Goal: Task Accomplishment & Management: Manage account settings

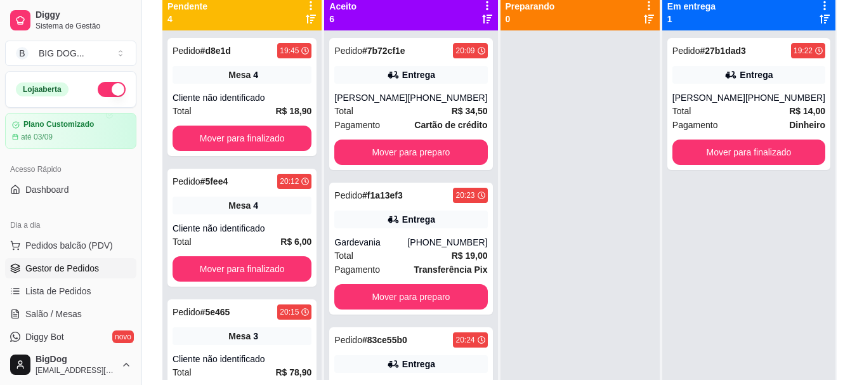
scroll to position [36, 0]
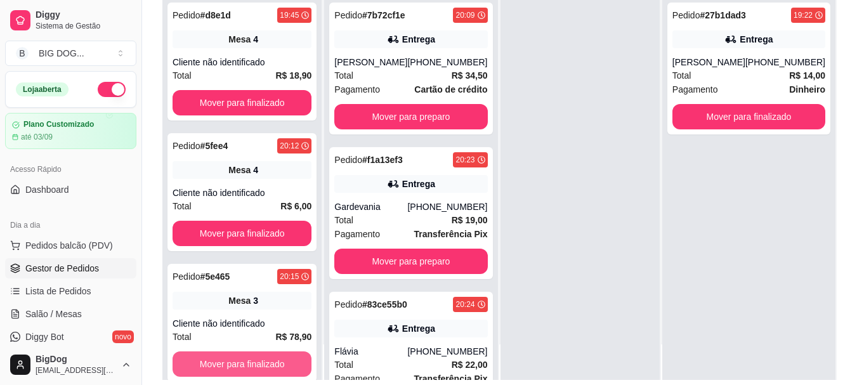
click at [251, 364] on button "Mover para finalizado" at bounding box center [242, 363] width 139 height 25
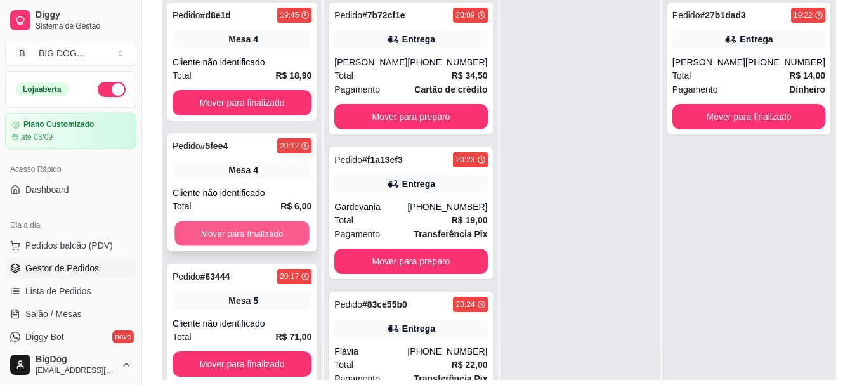
click at [263, 231] on button "Mover para finalizado" at bounding box center [241, 233] width 135 height 25
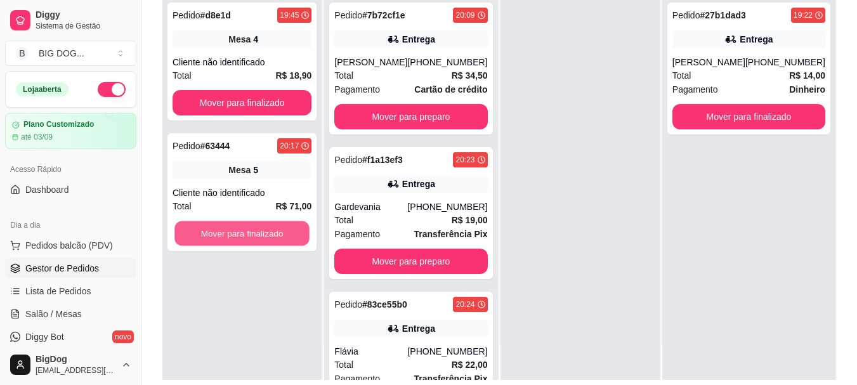
click at [263, 231] on button "Mover para finalizado" at bounding box center [241, 233] width 135 height 25
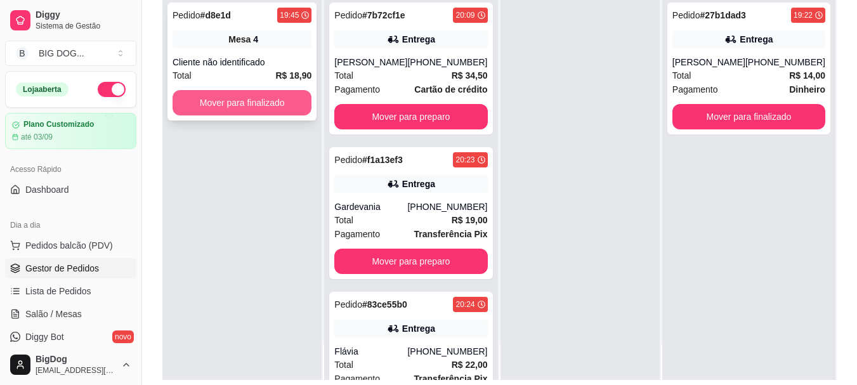
click at [292, 107] on button "Mover para finalizado" at bounding box center [242, 102] width 139 height 25
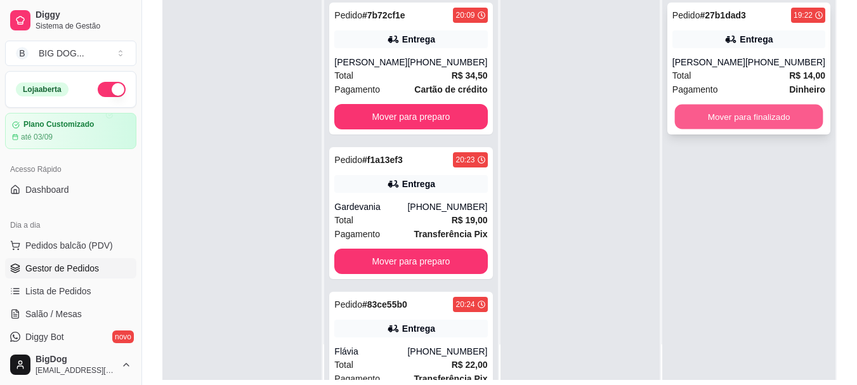
click at [788, 117] on button "Mover para finalizado" at bounding box center [748, 117] width 148 height 25
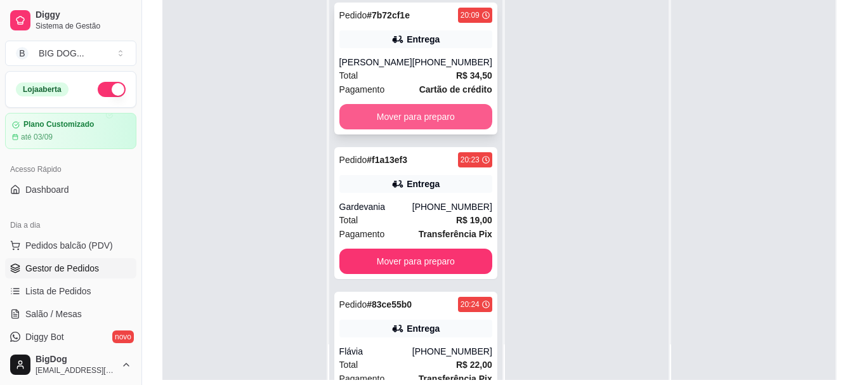
click at [398, 119] on button "Mover para preparo" at bounding box center [415, 116] width 153 height 25
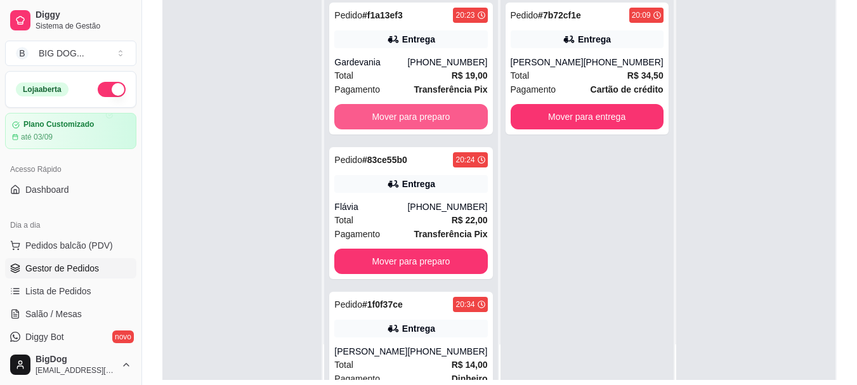
click at [398, 119] on button "Mover para preparo" at bounding box center [410, 116] width 153 height 25
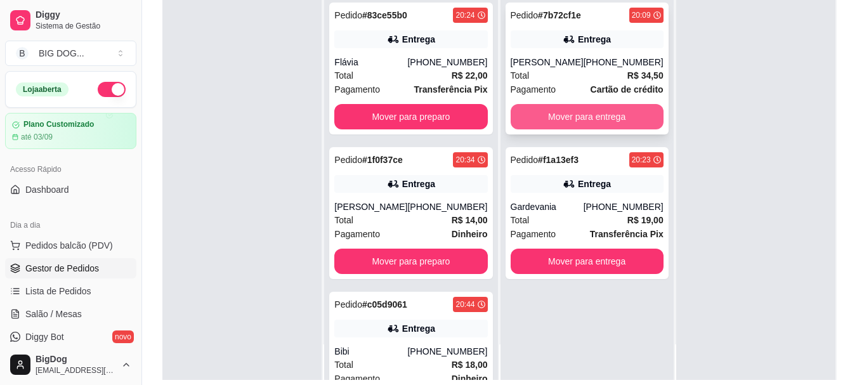
click at [580, 126] on button "Mover para entrega" at bounding box center [587, 116] width 153 height 25
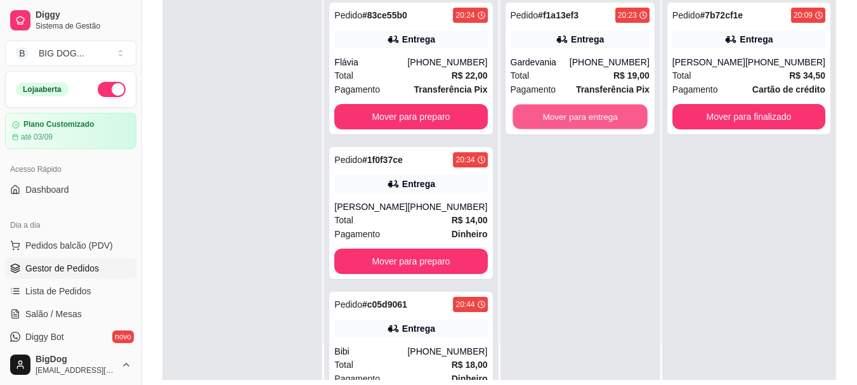
click at [580, 126] on button "Mover para entrega" at bounding box center [580, 117] width 135 height 25
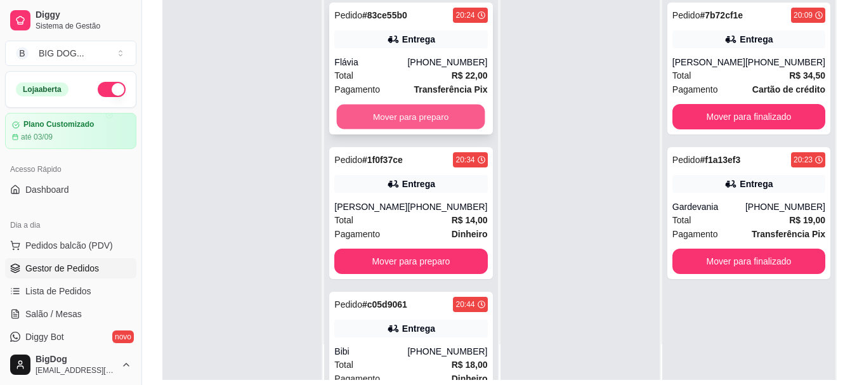
click at [392, 117] on button "Mover para preparo" at bounding box center [411, 117] width 148 height 25
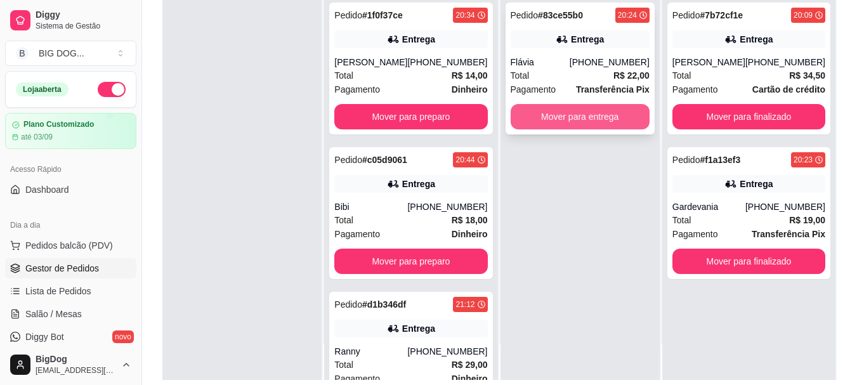
click at [595, 114] on button "Mover para entrega" at bounding box center [580, 116] width 139 height 25
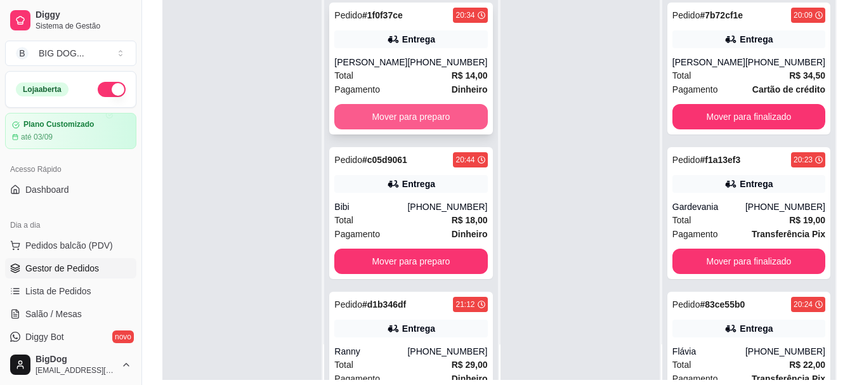
click at [424, 123] on button "Mover para preparo" at bounding box center [410, 116] width 153 height 25
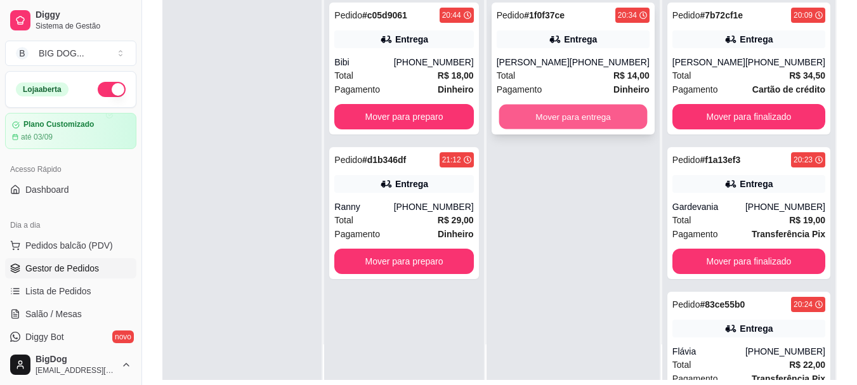
click at [568, 121] on button "Mover para entrega" at bounding box center [573, 117] width 148 height 25
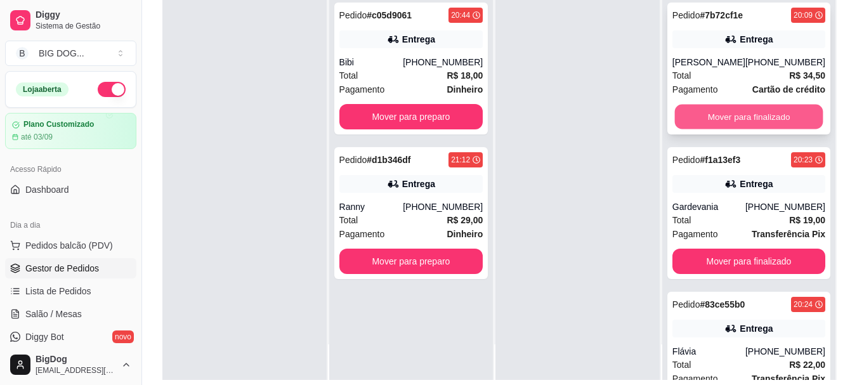
click at [748, 122] on button "Mover para finalizado" at bounding box center [748, 117] width 148 height 25
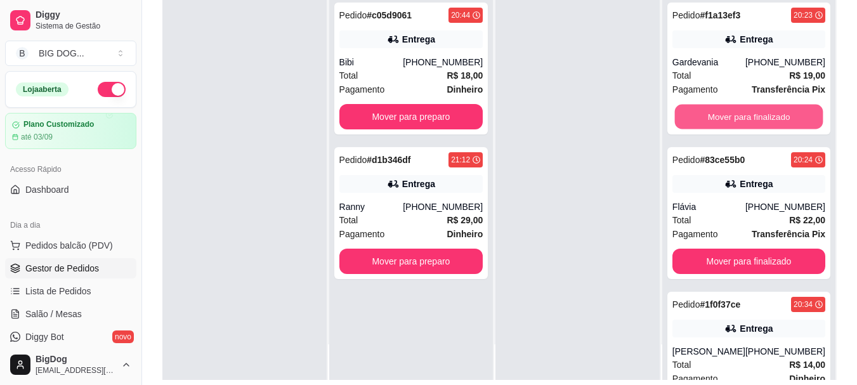
click at [748, 122] on button "Mover para finalizado" at bounding box center [748, 117] width 148 height 25
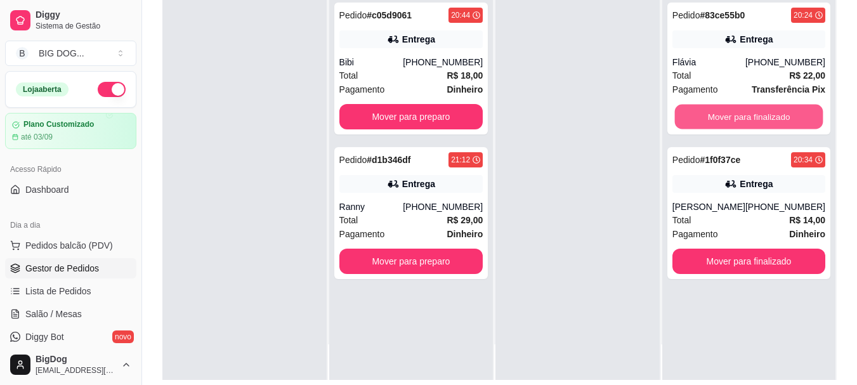
click at [748, 122] on button "Mover para finalizado" at bounding box center [748, 117] width 148 height 25
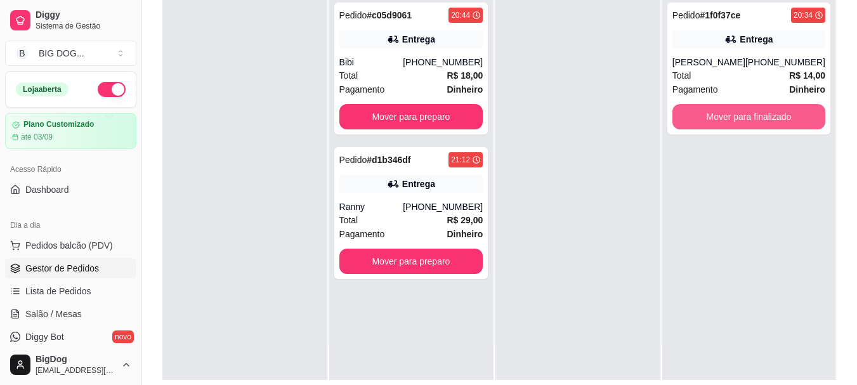
click at [748, 122] on button "Mover para finalizado" at bounding box center [748, 116] width 153 height 25
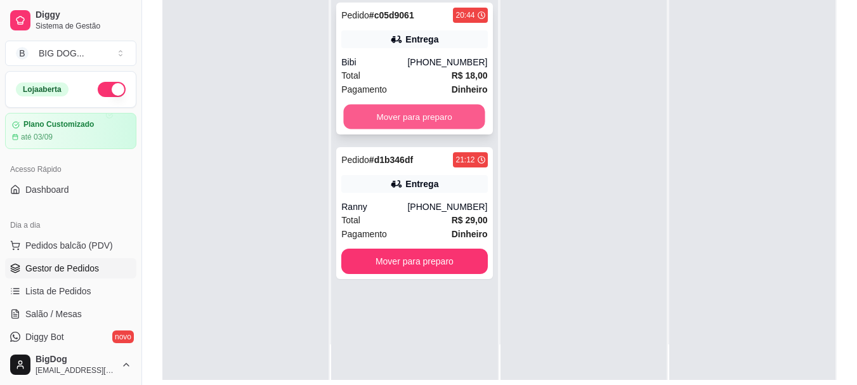
click at [454, 114] on button "Mover para preparo" at bounding box center [414, 117] width 141 height 25
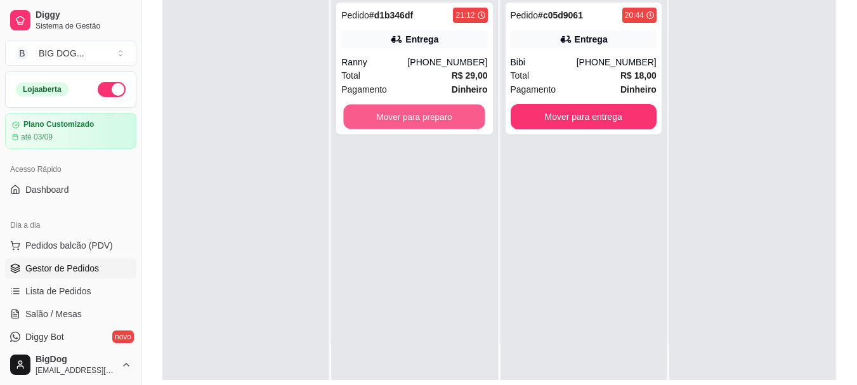
click at [454, 114] on button "Mover para preparo" at bounding box center [414, 117] width 141 height 25
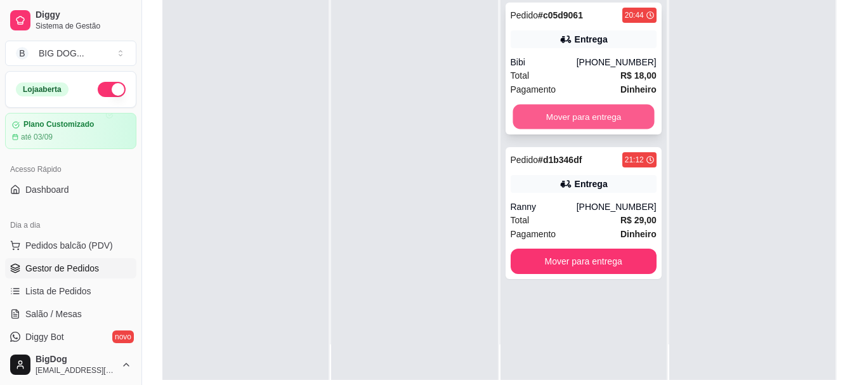
click at [618, 121] on button "Mover para entrega" at bounding box center [583, 117] width 141 height 25
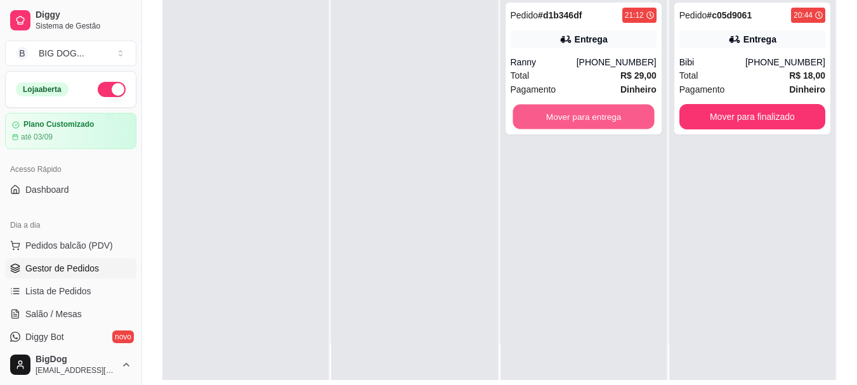
click at [618, 121] on button "Mover para entrega" at bounding box center [583, 117] width 141 height 25
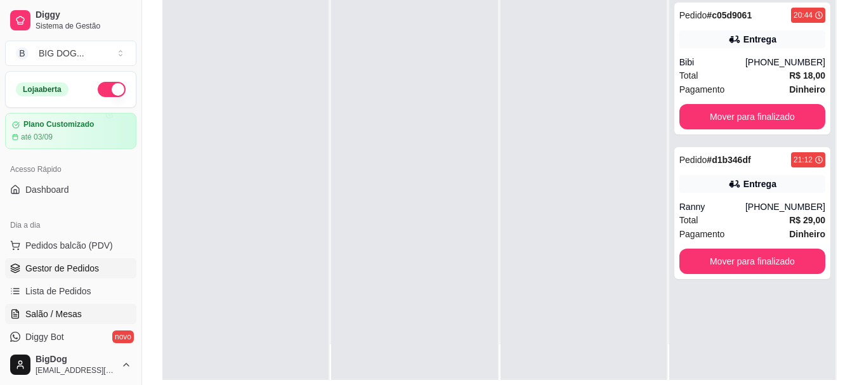
click at [72, 312] on span "Salão / Mesas" at bounding box center [53, 314] width 56 height 13
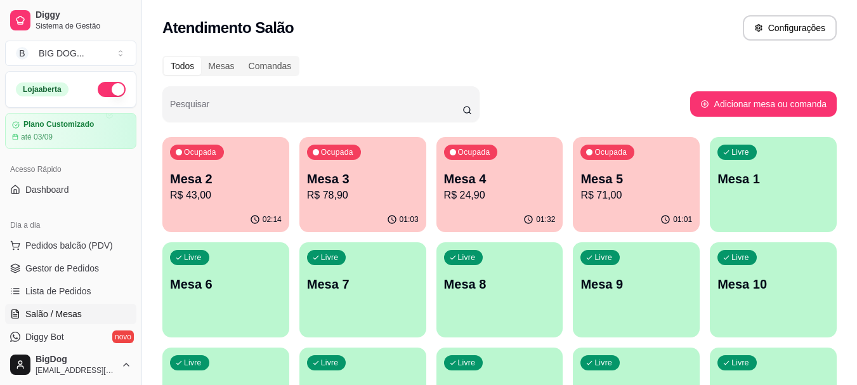
click at [330, 181] on p "Mesa 3" at bounding box center [363, 179] width 112 height 18
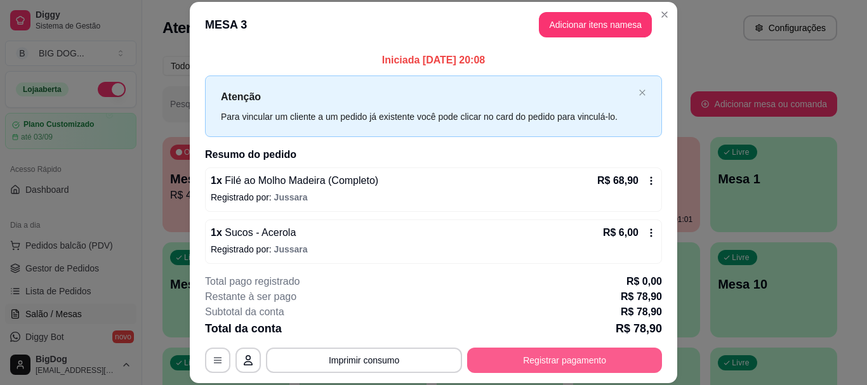
click at [526, 358] on button "Registrar pagamento" at bounding box center [564, 360] width 195 height 25
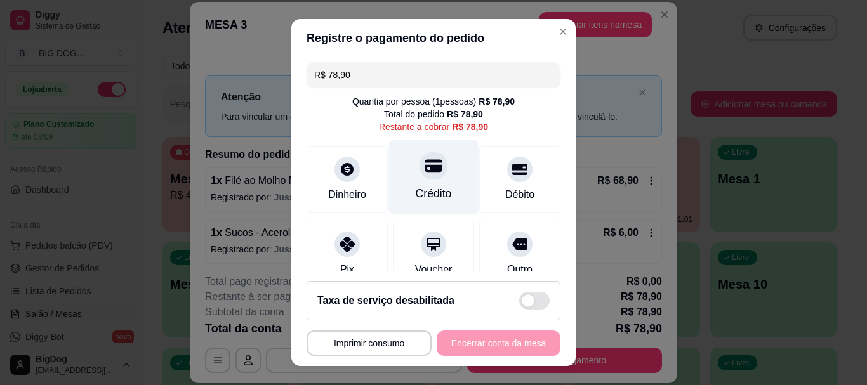
click at [425, 173] on icon at bounding box center [433, 166] width 16 height 16
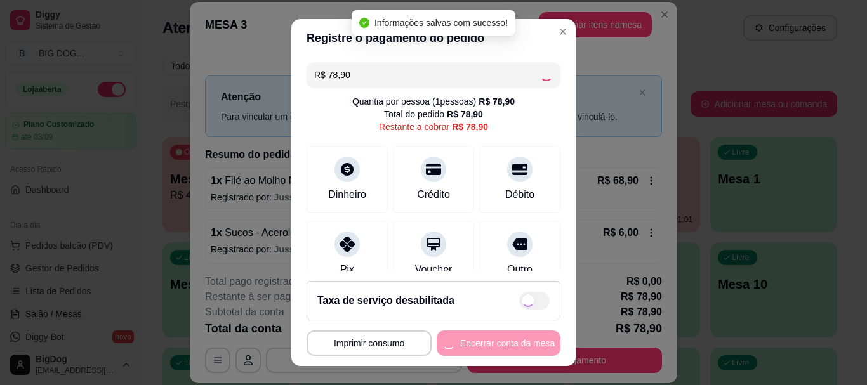
type input "R$ 0,00"
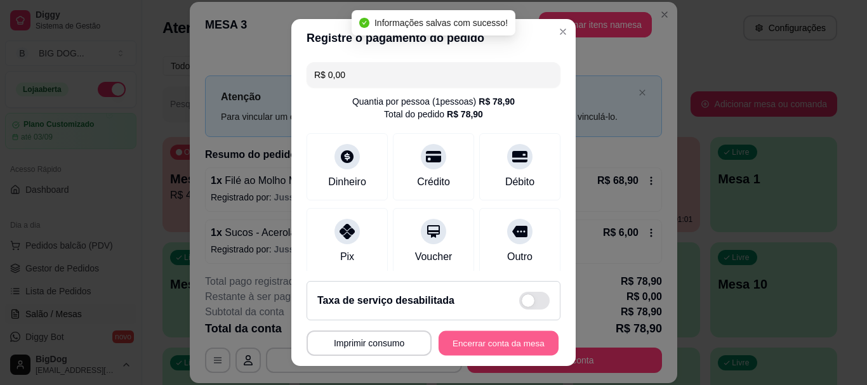
click at [474, 343] on button "Encerrar conta da mesa" at bounding box center [498, 342] width 120 height 25
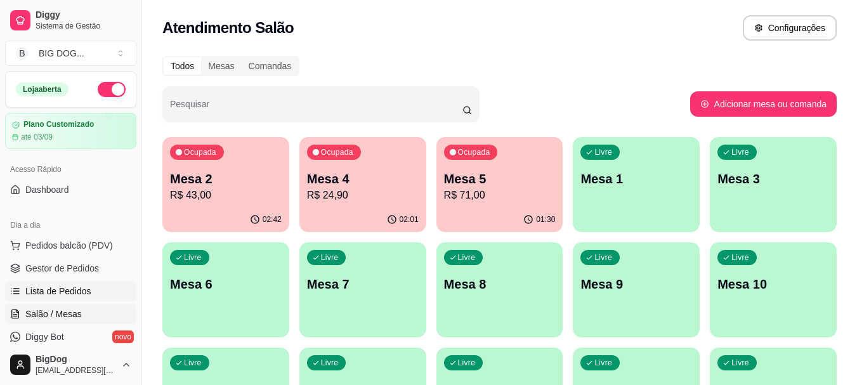
click at [54, 292] on span "Lista de Pedidos" at bounding box center [58, 291] width 66 height 13
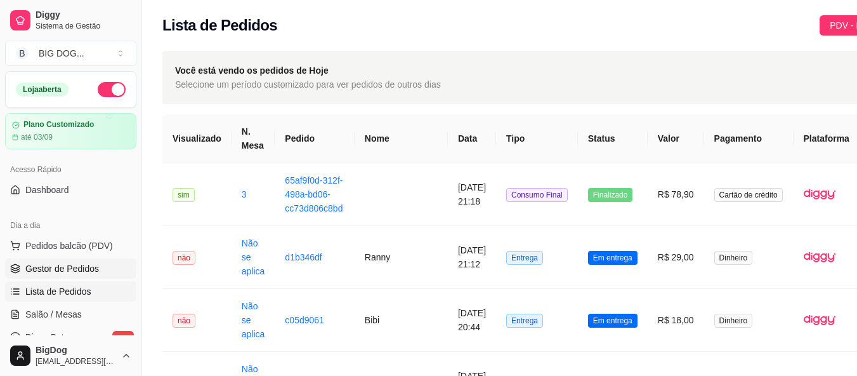
click at [34, 267] on span "Gestor de Pedidos" at bounding box center [62, 268] width 74 height 13
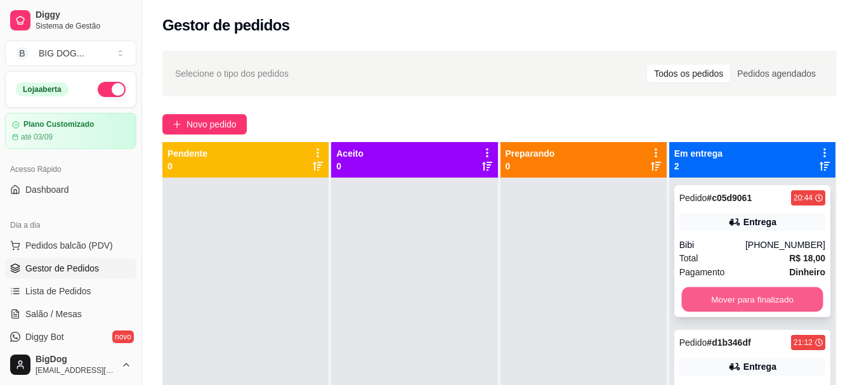
click at [711, 294] on button "Mover para finalizado" at bounding box center [751, 299] width 141 height 25
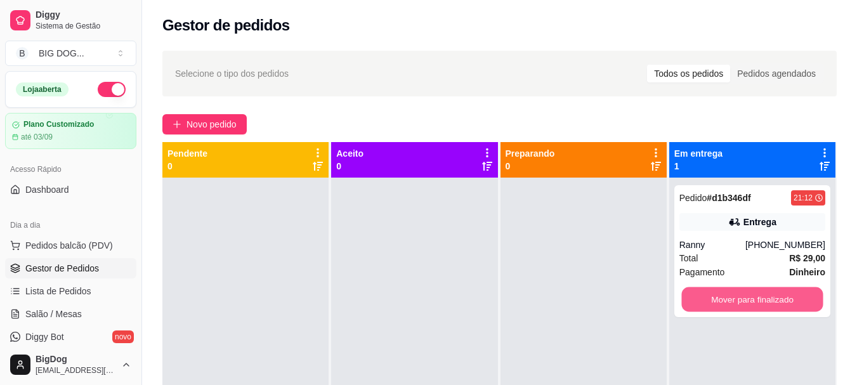
click at [711, 294] on button "Mover para finalizado" at bounding box center [751, 299] width 141 height 25
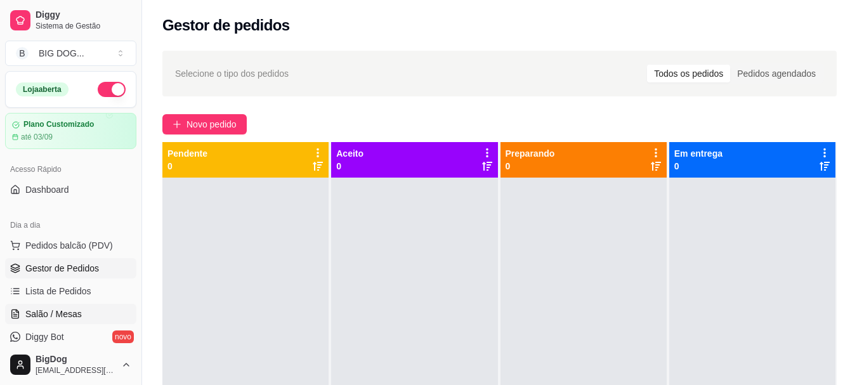
click at [76, 306] on link "Salão / Mesas" at bounding box center [70, 314] width 131 height 20
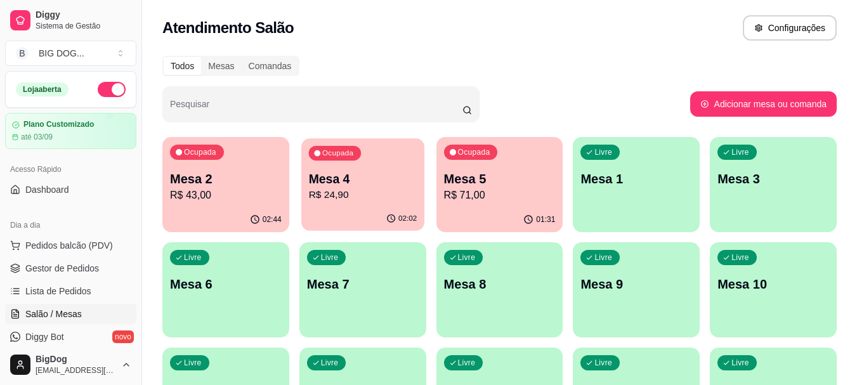
click at [413, 207] on button "Ocupada Mesa 4 R$ 24,90 02:02" at bounding box center [362, 184] width 123 height 93
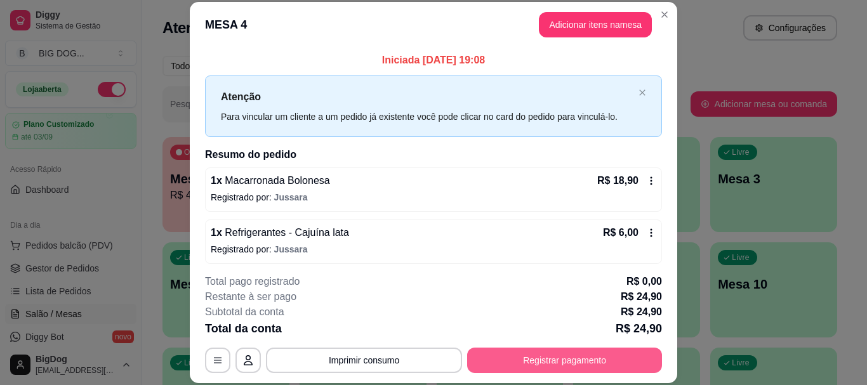
click at [529, 357] on button "Registrar pagamento" at bounding box center [564, 360] width 195 height 25
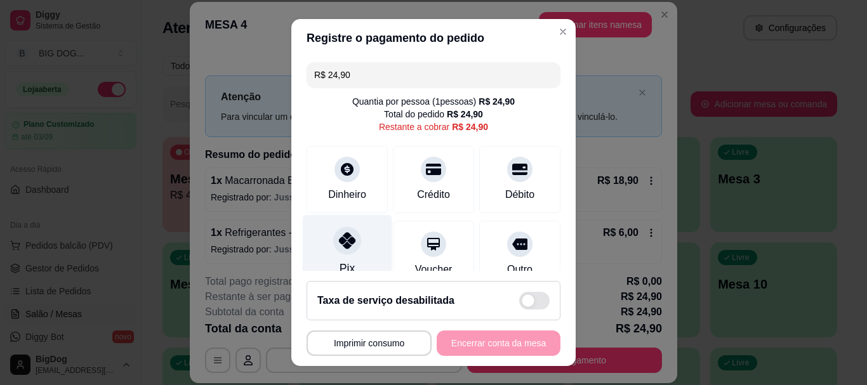
click at [345, 249] on div at bounding box center [347, 241] width 28 height 28
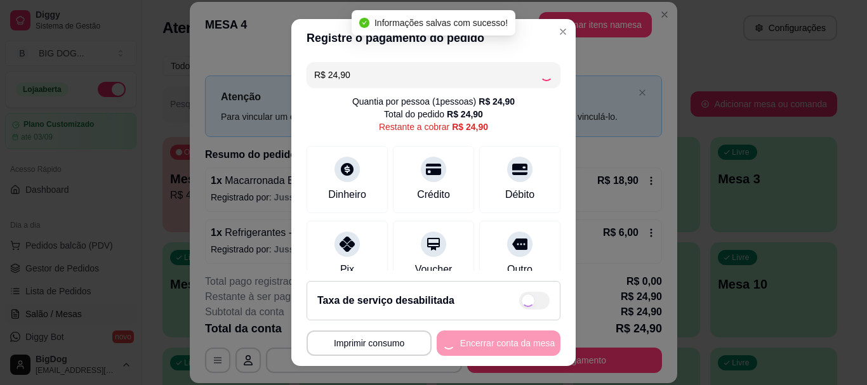
type input "R$ 0,00"
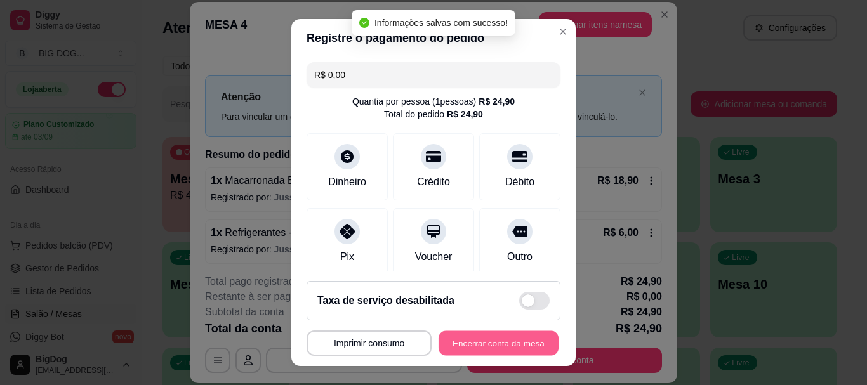
click at [494, 346] on button "Encerrar conta da mesa" at bounding box center [498, 342] width 120 height 25
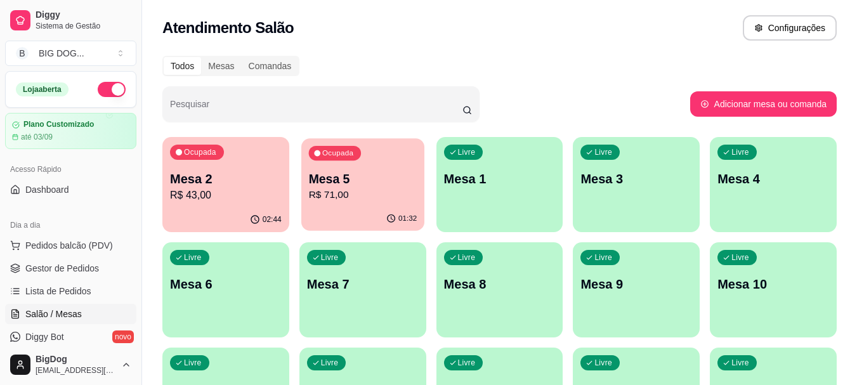
click at [393, 200] on p "R$ 71,00" at bounding box center [362, 195] width 108 height 15
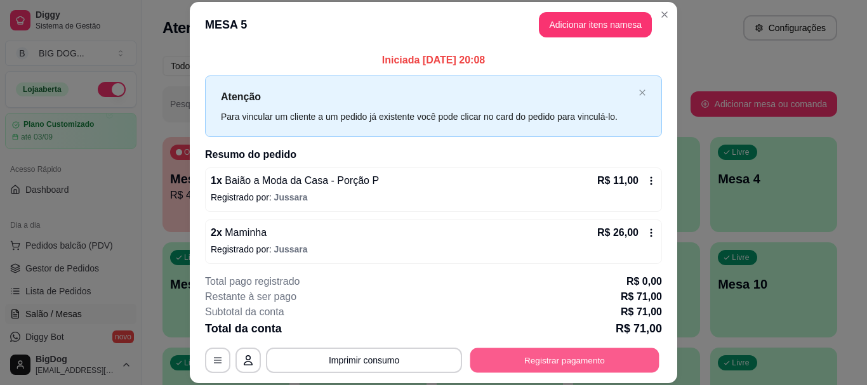
click at [507, 361] on button "Registrar pagamento" at bounding box center [564, 360] width 189 height 25
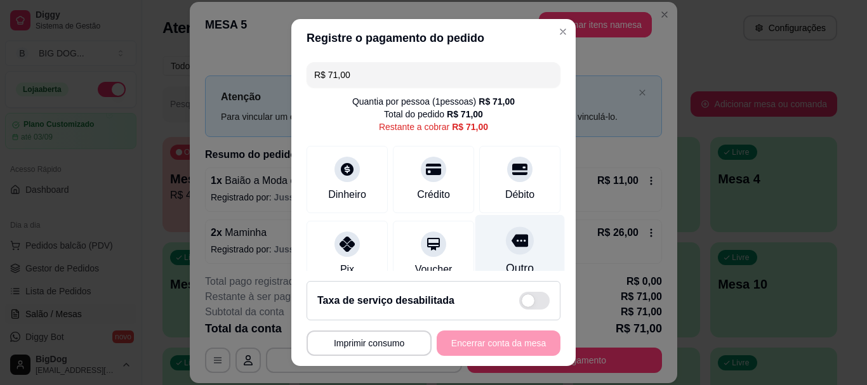
click at [518, 237] on div "Outro" at bounding box center [519, 252] width 89 height 74
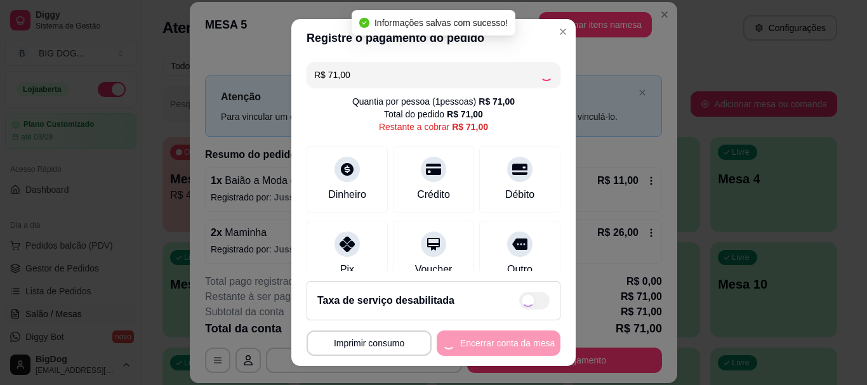
type input "R$ 0,00"
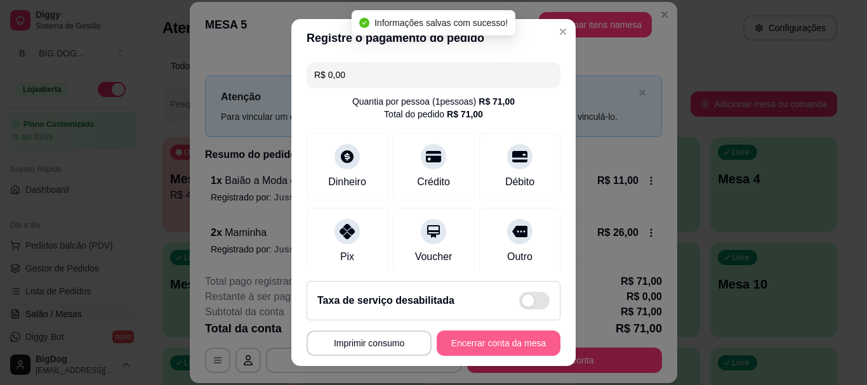
click at [474, 344] on button "Encerrar conta da mesa" at bounding box center [498, 342] width 124 height 25
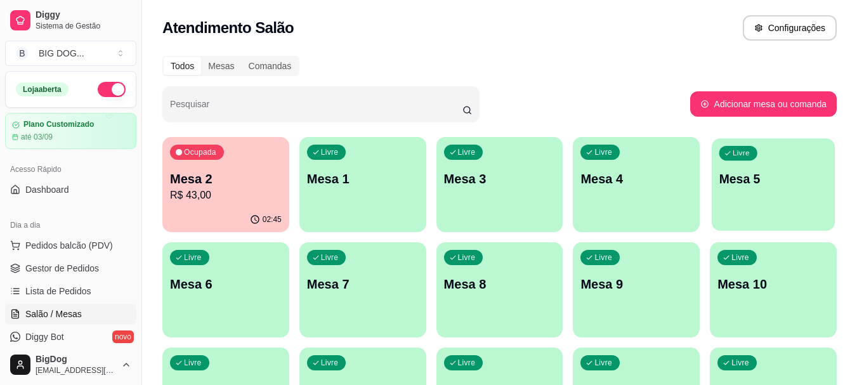
click at [245, 185] on p "Mesa 2" at bounding box center [226, 179] width 112 height 18
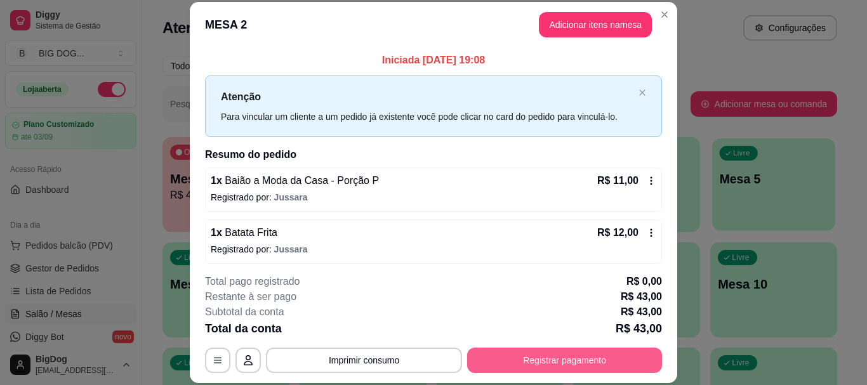
click at [532, 359] on button "Registrar pagamento" at bounding box center [564, 360] width 195 height 25
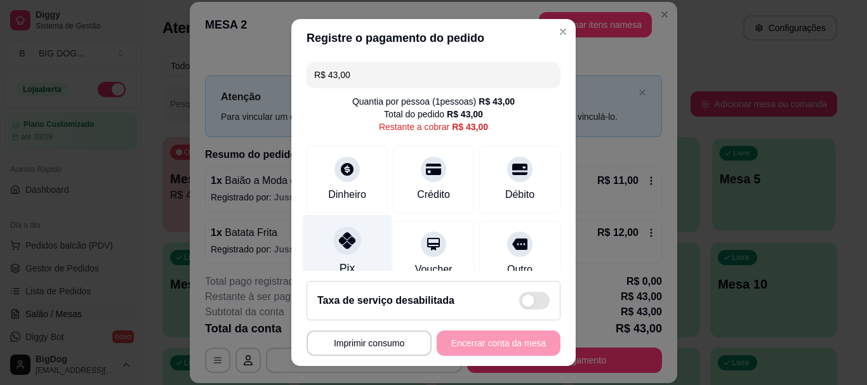
click at [320, 247] on div "Pix" at bounding box center [347, 252] width 89 height 74
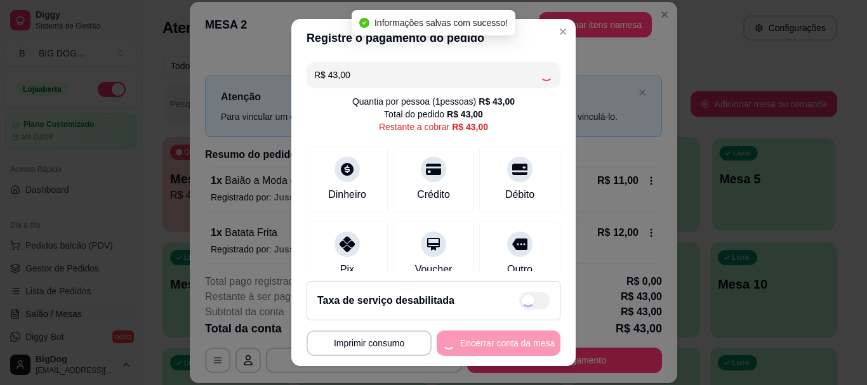
type input "R$ 0,00"
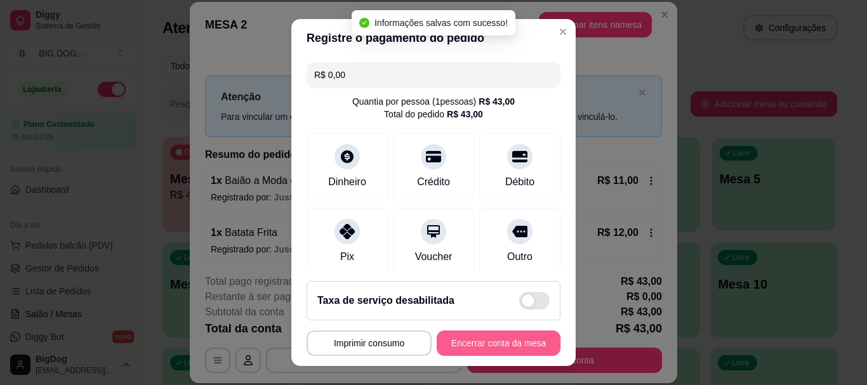
click at [497, 343] on button "Encerrar conta da mesa" at bounding box center [498, 342] width 124 height 25
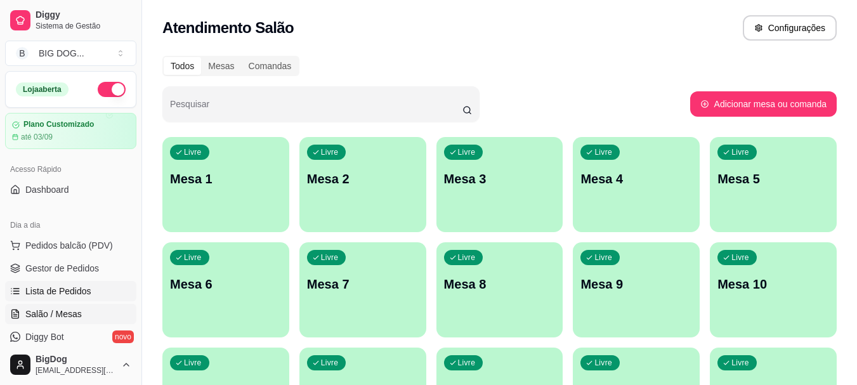
click at [70, 290] on span "Lista de Pedidos" at bounding box center [58, 291] width 66 height 13
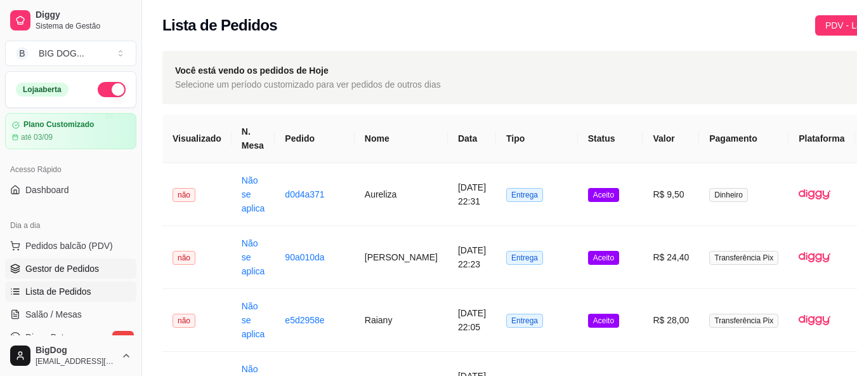
click at [44, 275] on link "Gestor de Pedidos" at bounding box center [70, 268] width 131 height 20
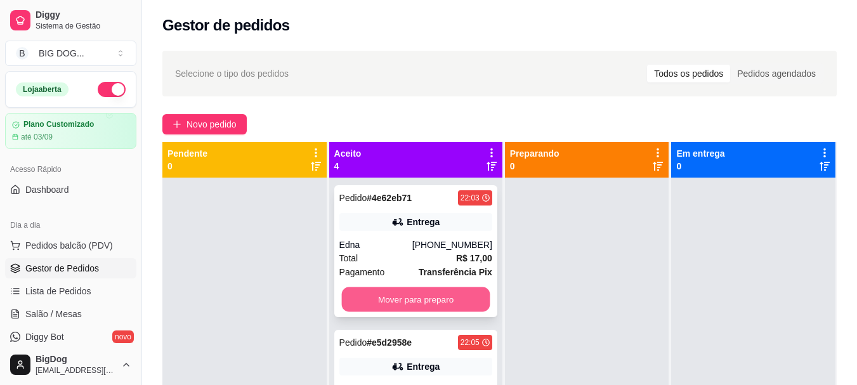
click at [386, 305] on button "Mover para preparo" at bounding box center [415, 299] width 148 height 25
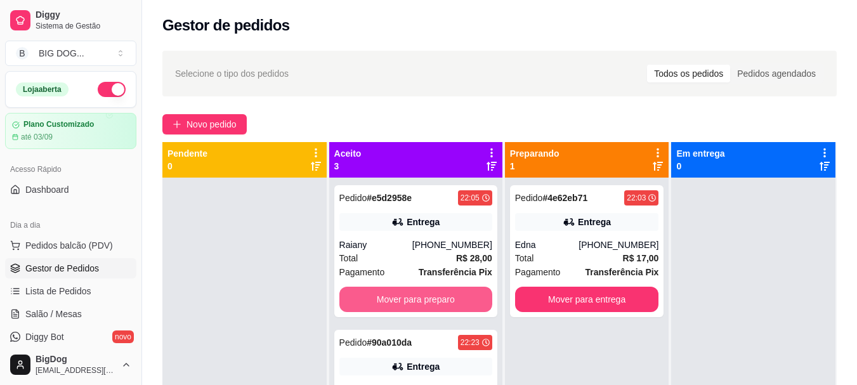
click at [386, 305] on button "Mover para preparo" at bounding box center [415, 299] width 153 height 25
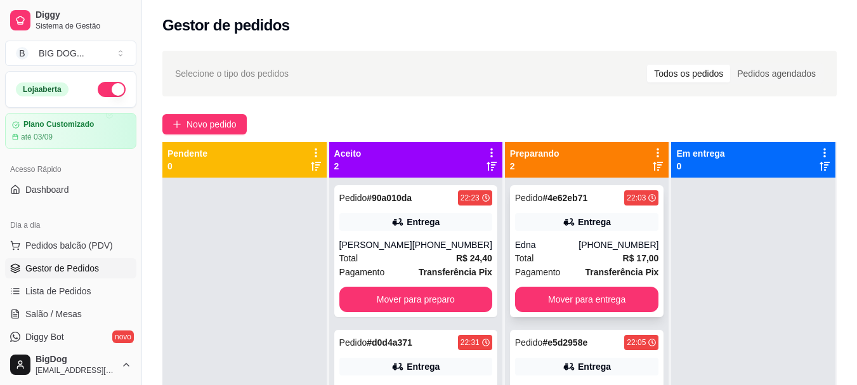
click at [571, 313] on div "Pedido # 4e62eb71 22:03 Entrega Edna [PHONE_NUMBER] Total R$ 17,00 Pagamento Tr…" at bounding box center [587, 251] width 154 height 132
click at [577, 298] on button "Mover para entrega" at bounding box center [587, 299] width 144 height 25
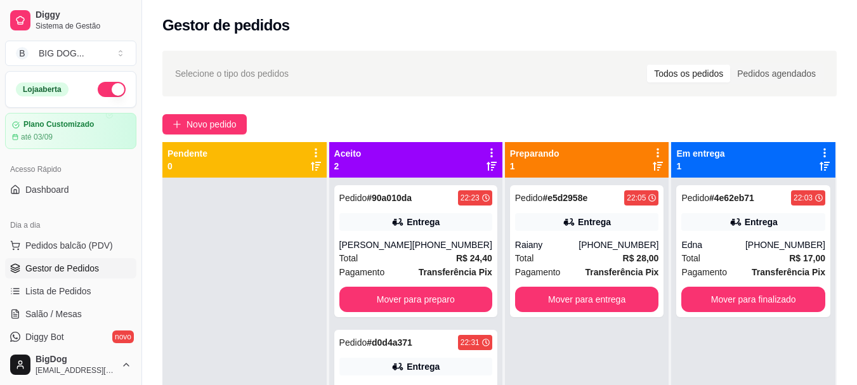
click at [577, 298] on button "Mover para entrega" at bounding box center [587, 299] width 144 height 25
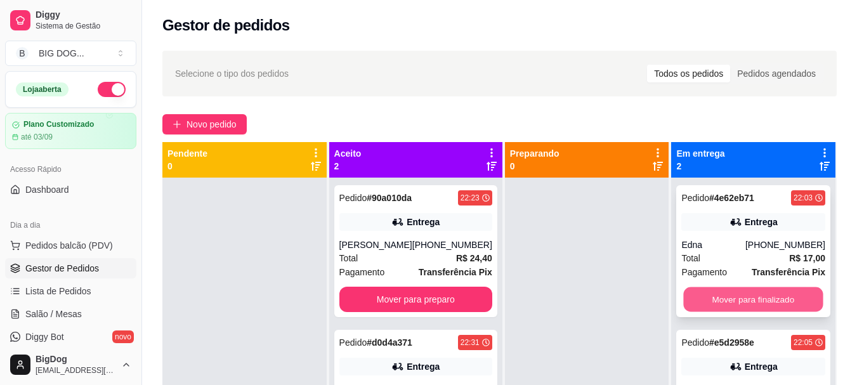
click at [759, 302] on button "Mover para finalizado" at bounding box center [754, 299] width 140 height 25
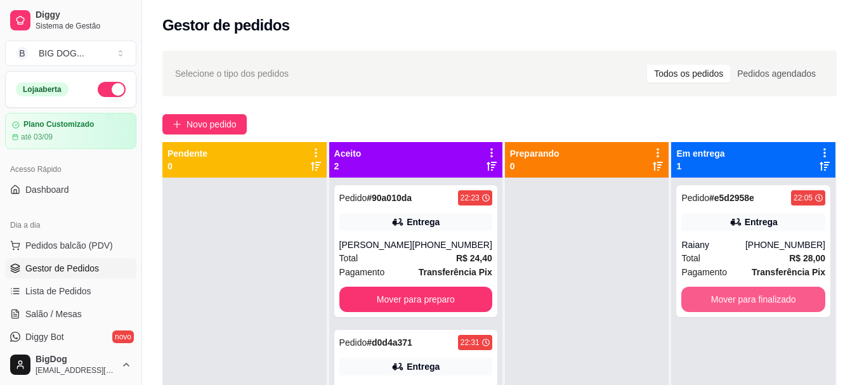
click at [759, 302] on button "Mover para finalizado" at bounding box center [753, 299] width 144 height 25
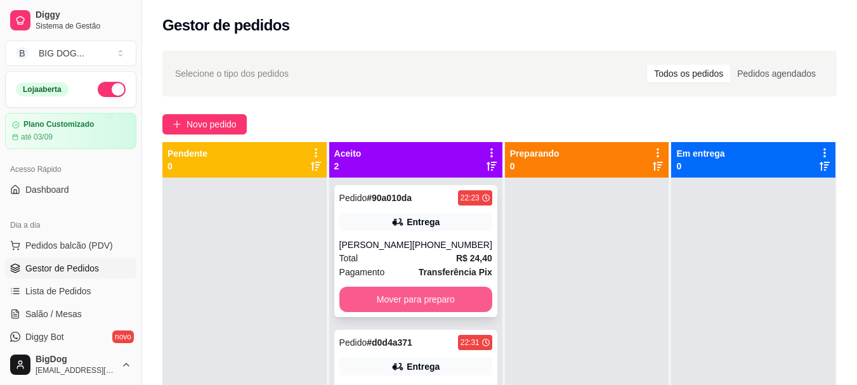
click at [432, 308] on button "Mover para preparo" at bounding box center [415, 299] width 153 height 25
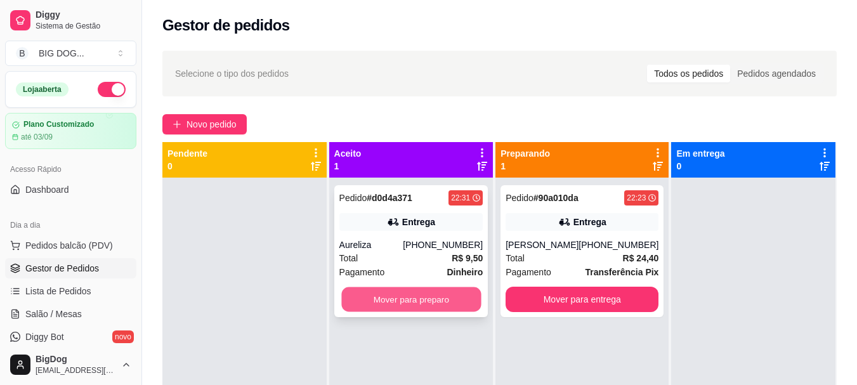
click at [431, 308] on button "Mover para preparo" at bounding box center [411, 299] width 140 height 25
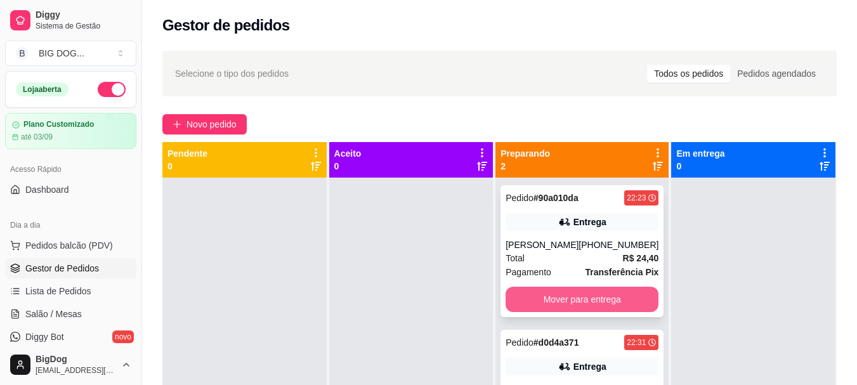
click at [597, 308] on button "Mover para entrega" at bounding box center [582, 299] width 153 height 25
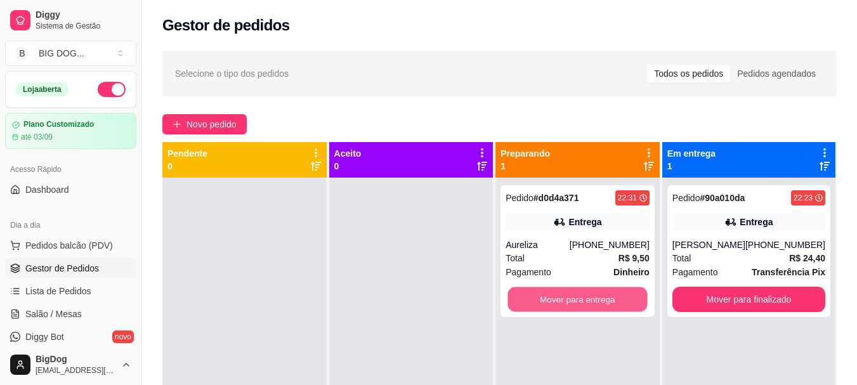
click at [597, 308] on button "Mover para entrega" at bounding box center [578, 299] width 140 height 25
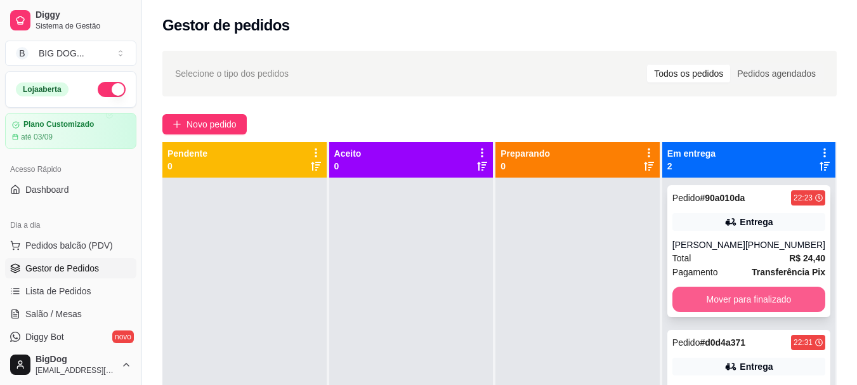
click at [691, 304] on button "Mover para finalizado" at bounding box center [748, 299] width 153 height 25
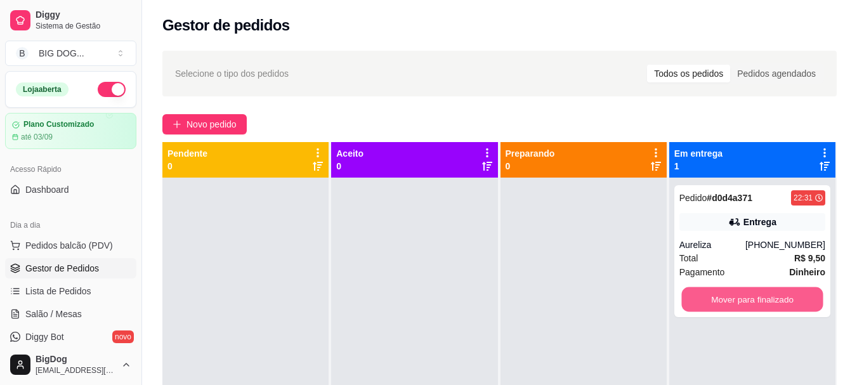
click at [691, 304] on button "Mover para finalizado" at bounding box center [751, 299] width 141 height 25
